Goal: Information Seeking & Learning: Find specific fact

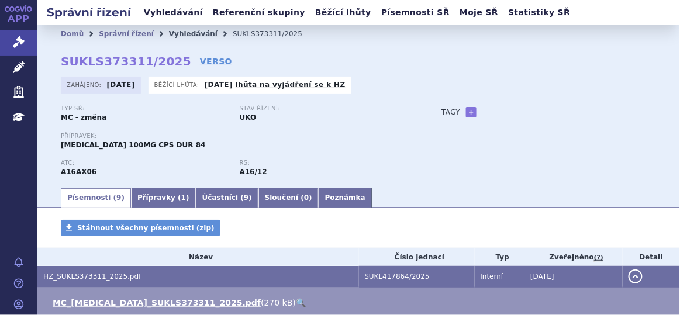
click at [174, 31] on link "Vyhledávání" at bounding box center [193, 34] width 49 height 8
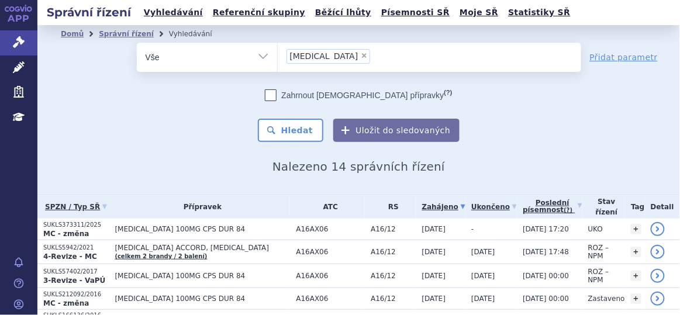
click at [361, 54] on span "×" at bounding box center [364, 55] width 7 height 7
click at [278, 54] on select "zavesca" at bounding box center [277, 56] width 1 height 29
select select
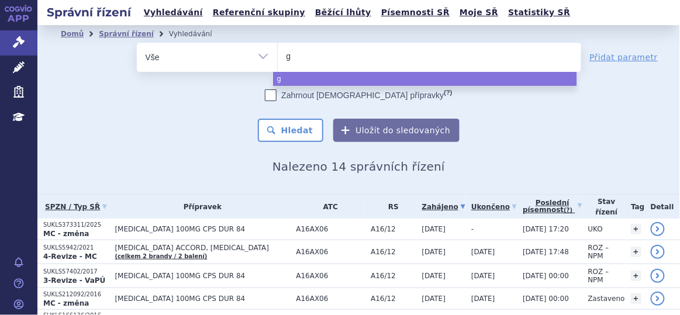
type input "gi"
type input "gil"
type input "gile"
type input "gilen"
type input "gilenya"
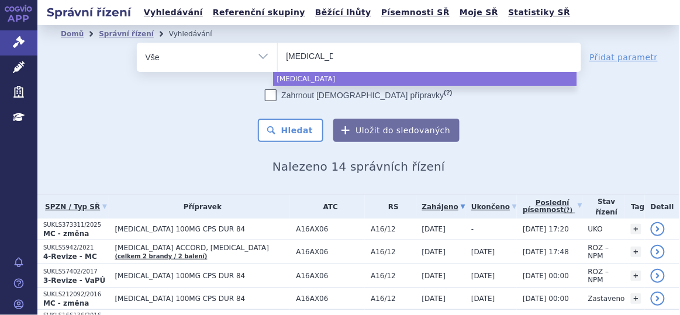
select select "[MEDICAL_DATA]"
type input "ke"
type input "kes"
type input "kesi"
type input "kesimp"
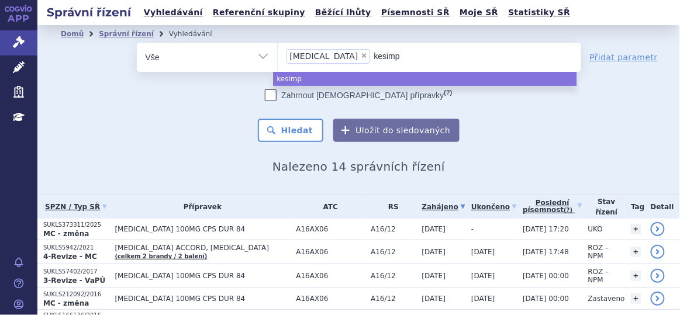
type input "kesimpt"
type input "kesimpta"
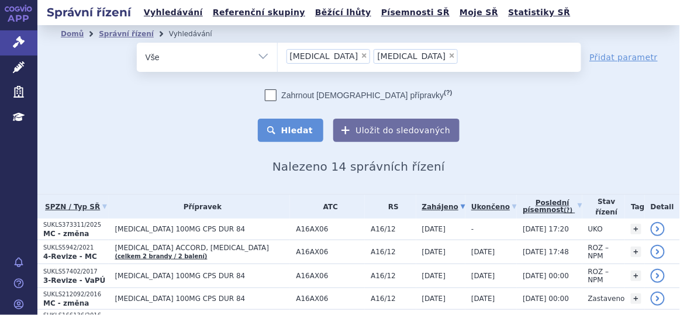
click at [296, 130] on button "Hledat" at bounding box center [291, 130] width 66 height 23
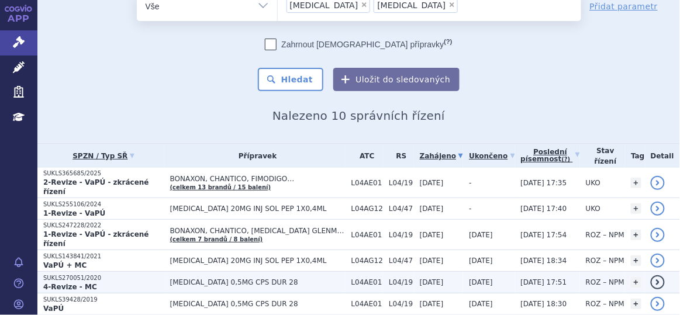
scroll to position [50, 0]
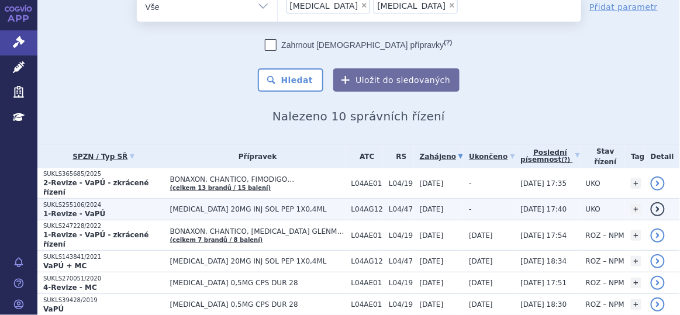
click at [140, 201] on p "SUKLS255106/2024" at bounding box center [103, 205] width 121 height 8
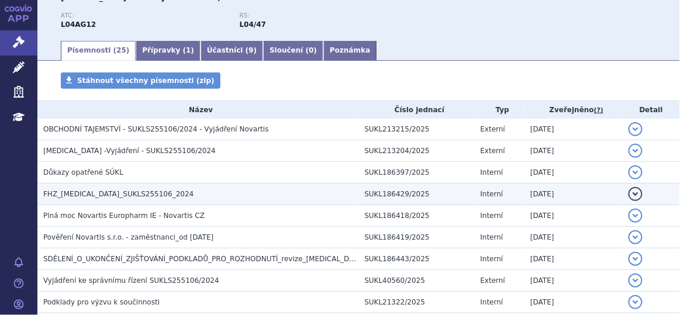
scroll to position [151, 0]
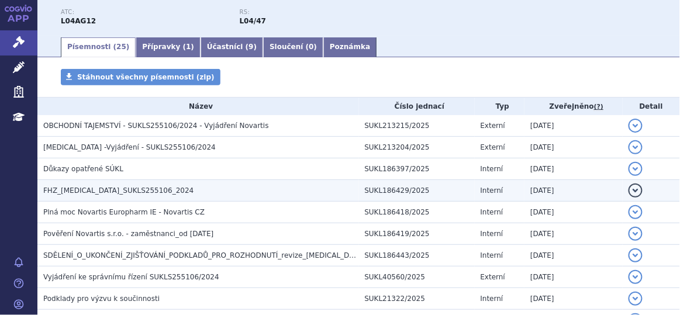
click at [129, 189] on span "FHZ_[MEDICAL_DATA]_SUKLS255106_2024" at bounding box center [118, 191] width 150 height 8
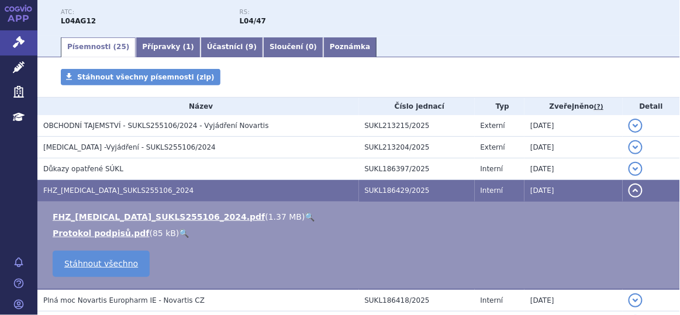
click at [305, 215] on link "🔍" at bounding box center [310, 216] width 10 height 9
click at [208, 44] on link "Účastníci ( 9 )" at bounding box center [232, 47] width 63 height 20
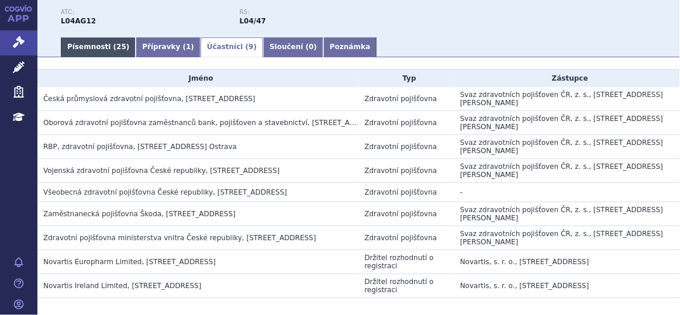
click at [96, 49] on link "Písemnosti ( 25 )" at bounding box center [98, 47] width 75 height 20
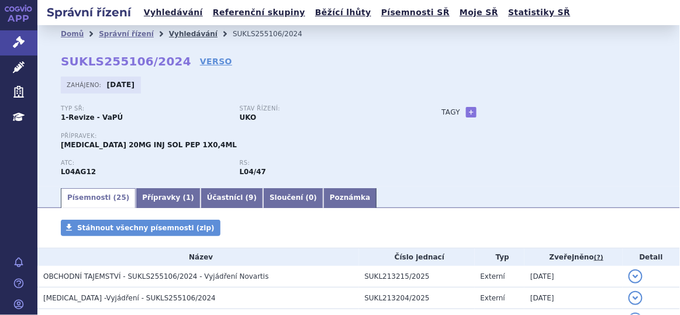
click at [181, 32] on link "Vyhledávání" at bounding box center [193, 34] width 49 height 8
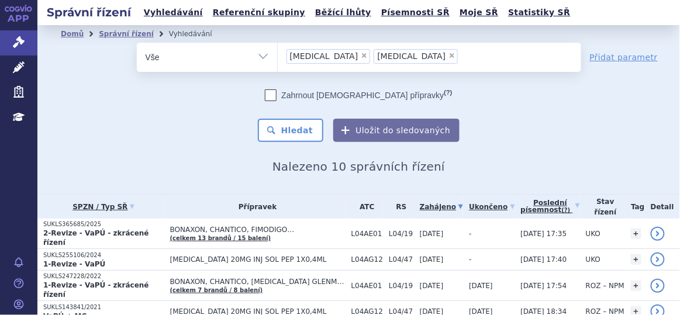
click at [361, 53] on span "×" at bounding box center [364, 55] width 7 height 7
click at [278, 53] on select "gilenya kesimpta" at bounding box center [277, 56] width 1 height 29
select select "kesimpta"
click at [315, 53] on span "kesimpta" at bounding box center [324, 56] width 68 height 8
click at [278, 53] on select "gilenya kesimpta" at bounding box center [277, 56] width 1 height 29
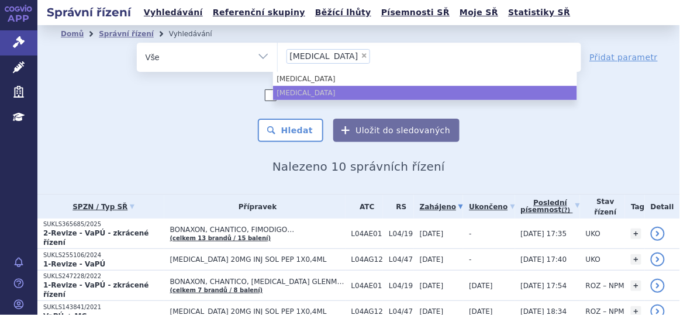
click at [361, 55] on span "×" at bounding box center [364, 55] width 7 height 7
click at [278, 55] on select "gilenya kesimpta" at bounding box center [277, 56] width 1 height 29
select select
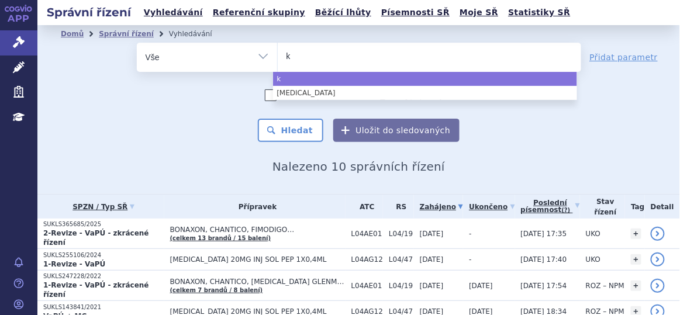
type input "ke"
type input "key"
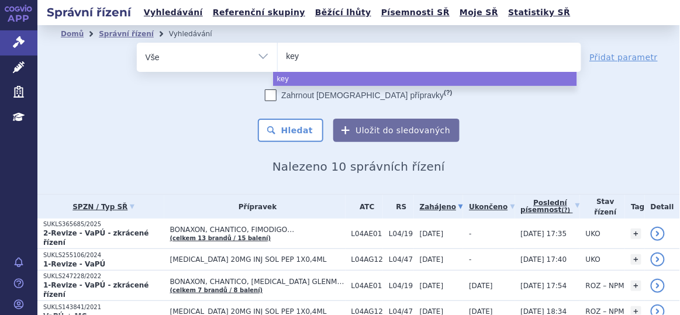
type input "keyt"
type input "keytr"
type input "keytru"
type input "keytrud"
type input "keytruda"
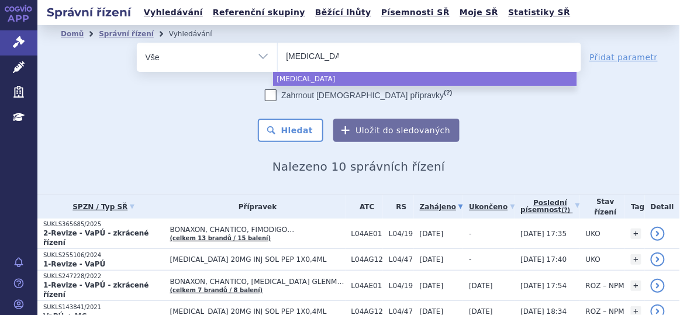
select select "keytruda"
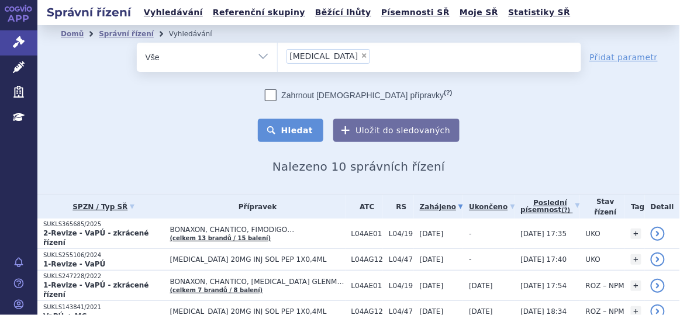
click at [294, 130] on button "Hledat" at bounding box center [291, 130] width 66 height 23
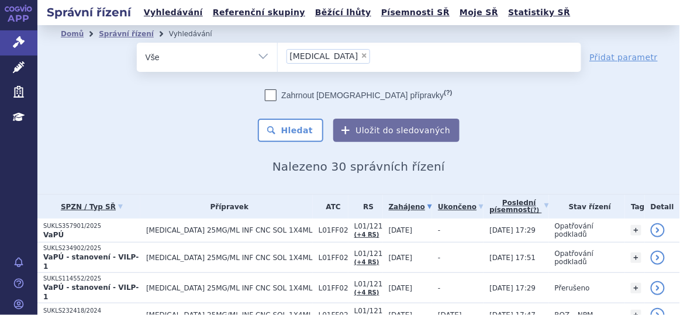
scroll to position [88, 0]
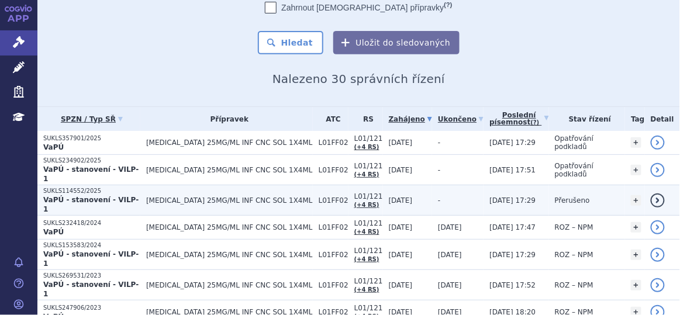
click at [249, 196] on span "[MEDICAL_DATA] 25MG/ML INF CNC SOL 1X4ML" at bounding box center [229, 200] width 167 height 8
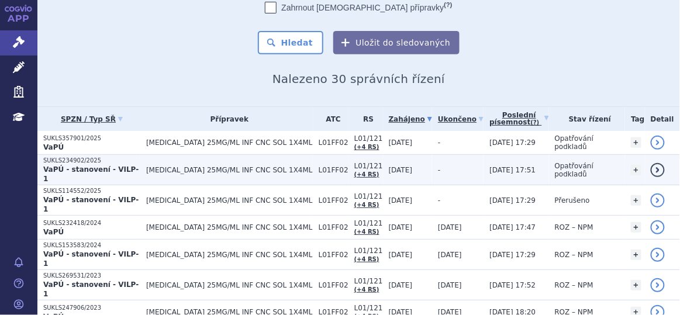
click at [238, 166] on span "[MEDICAL_DATA] 25MG/ML INF CNC SOL 1X4ML" at bounding box center [229, 170] width 167 height 8
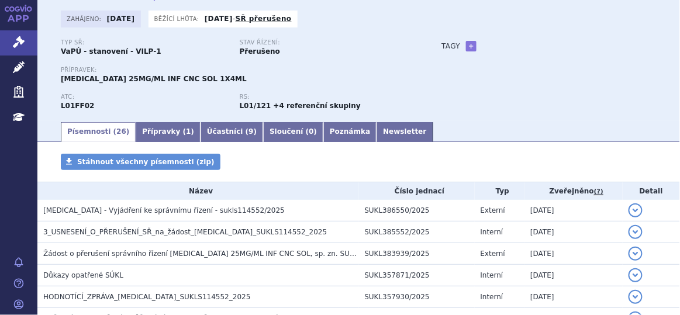
scroll to position [67, 0]
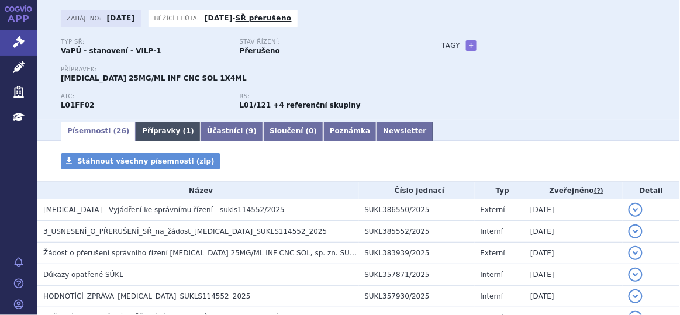
click at [153, 129] on link "Přípravky ( 1 )" at bounding box center [168, 132] width 65 height 20
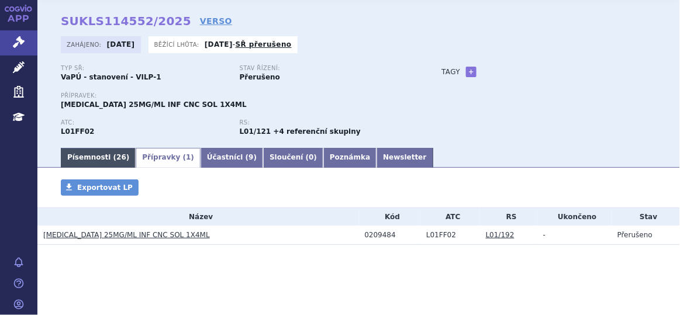
click at [81, 157] on link "Písemnosti ( 26 )" at bounding box center [98, 158] width 75 height 20
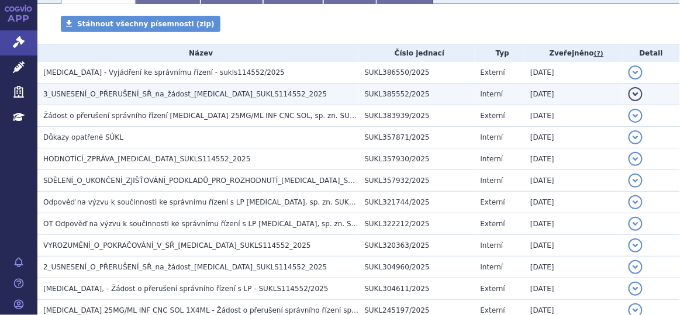
scroll to position [205, 0]
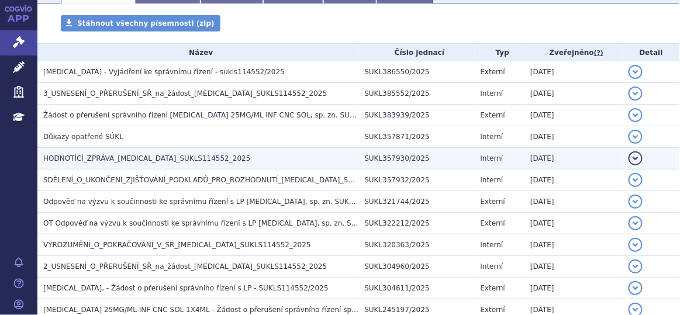
click at [157, 158] on span "HODNOTÍCÍ_ZPRÁVA_KEYTRUDA_SUKLS114552_2025" at bounding box center [147, 158] width 208 height 8
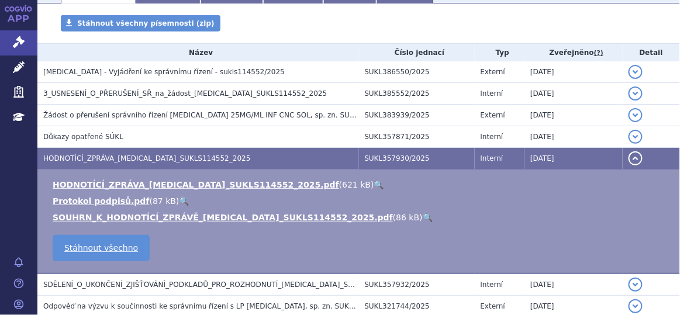
click at [374, 181] on link "🔍" at bounding box center [379, 184] width 10 height 9
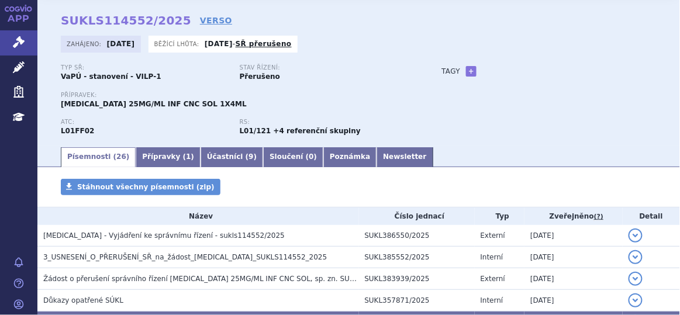
scroll to position [40, 0]
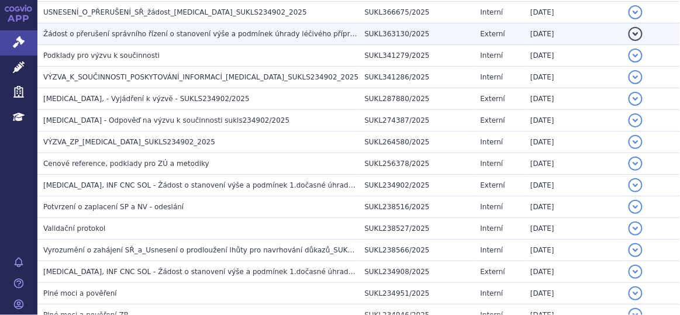
scroll to position [330, 0]
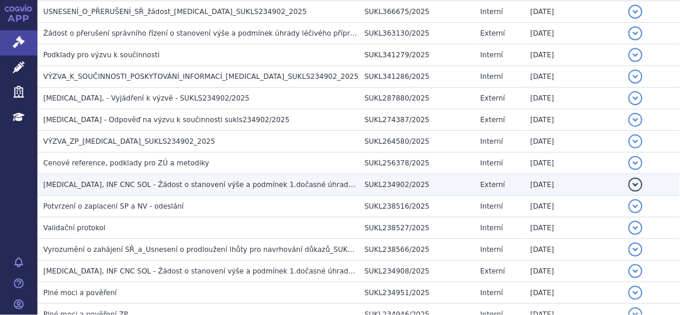
click at [175, 182] on span "KEYTRUDA, INF CNC SOL - Žádost o stanovení výše a podmínek 1.dočasné úhrady VIL…" at bounding box center [215, 185] width 345 height 8
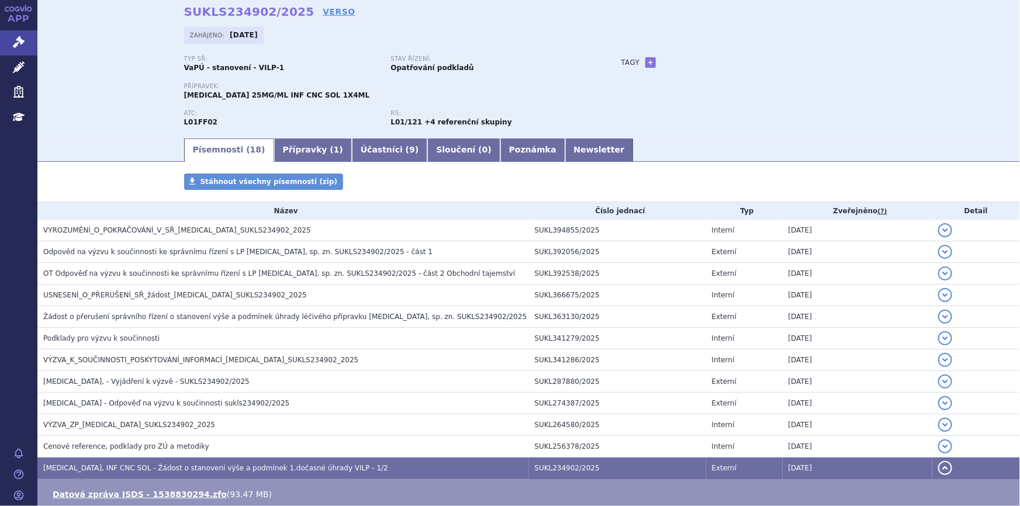
scroll to position [0, 0]
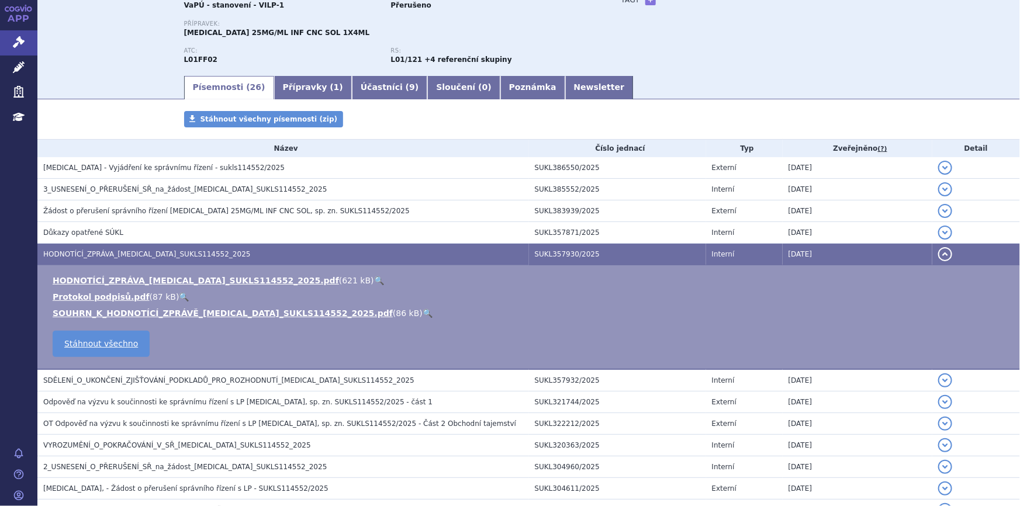
scroll to position [306, 0]
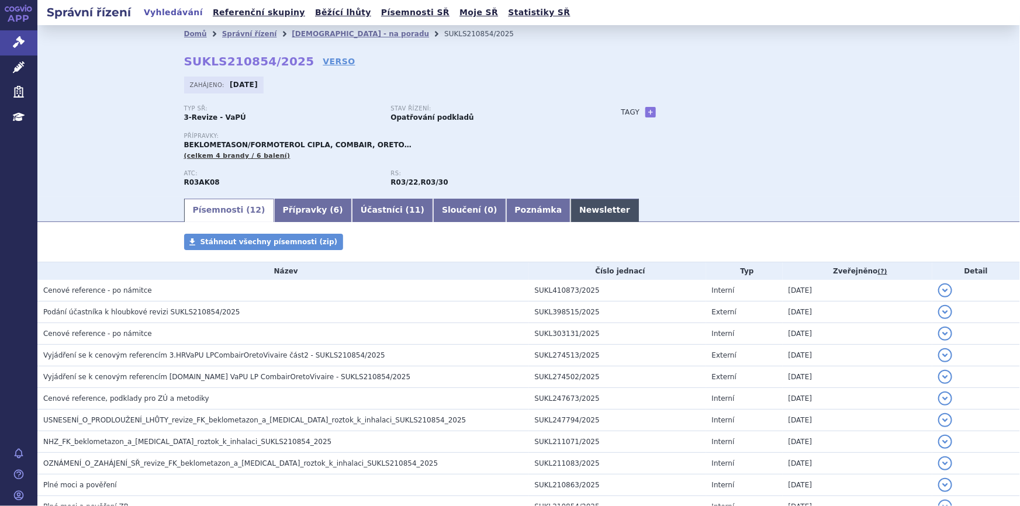
click at [571, 210] on link "Newsletter" at bounding box center [605, 210] width 68 height 23
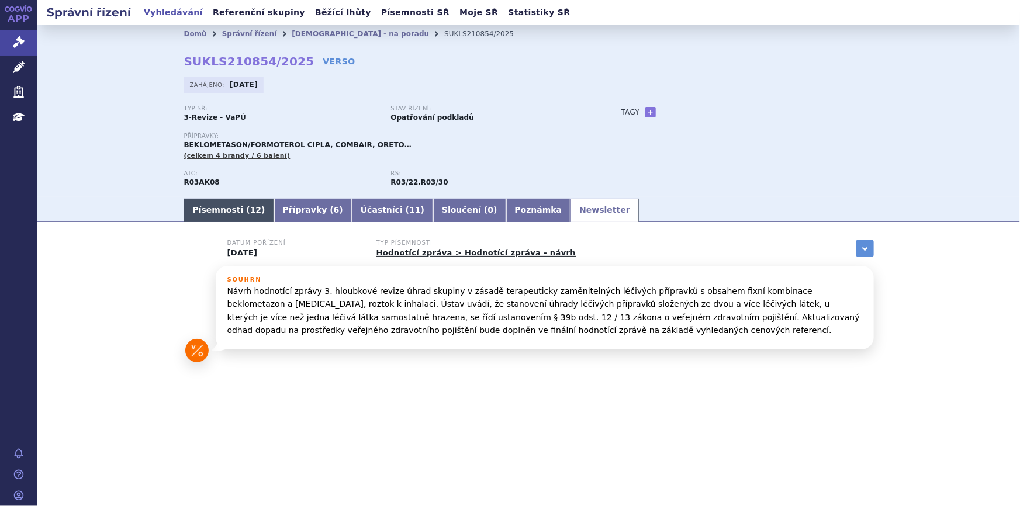
click at [218, 209] on link "Písemnosti ( 12 )" at bounding box center [229, 210] width 90 height 23
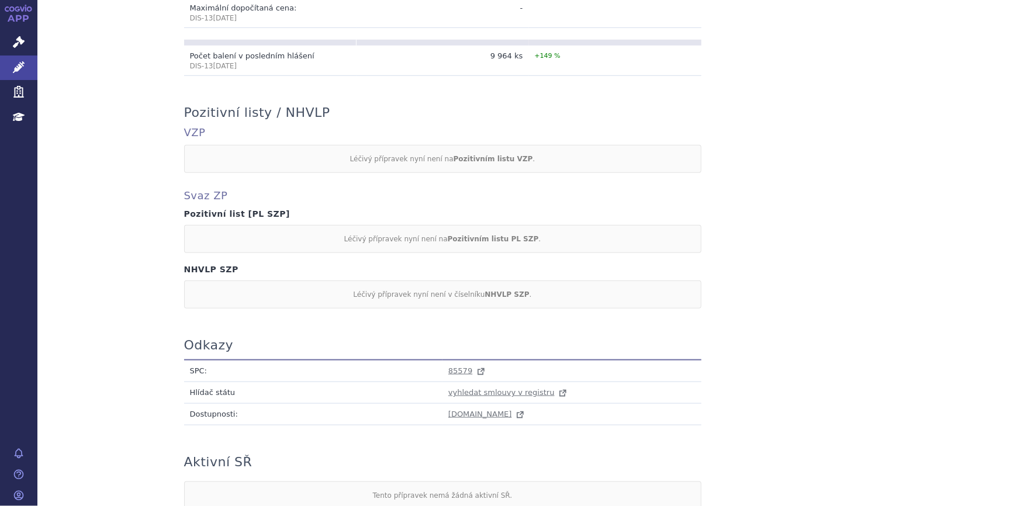
scroll to position [478, 0]
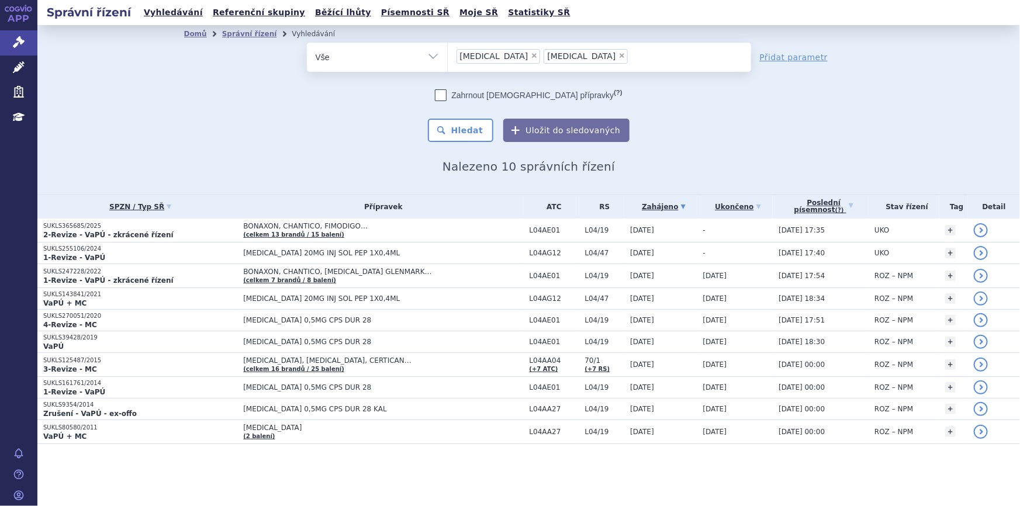
click at [531, 53] on span "×" at bounding box center [534, 55] width 7 height 7
click at [448, 53] on select "gilenya kesimpta" at bounding box center [447, 56] width 1 height 29
select select "kesimpta"
click at [531, 56] on span "×" at bounding box center [534, 55] width 7 height 7
click at [448, 56] on select "gilenya kesimpta" at bounding box center [447, 56] width 1 height 29
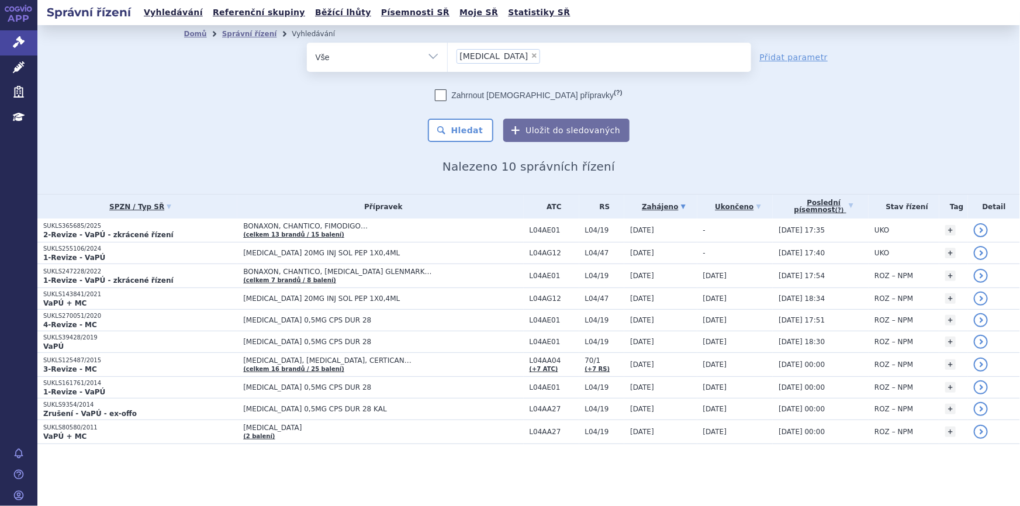
select select
